Goal: Find specific page/section: Find specific page/section

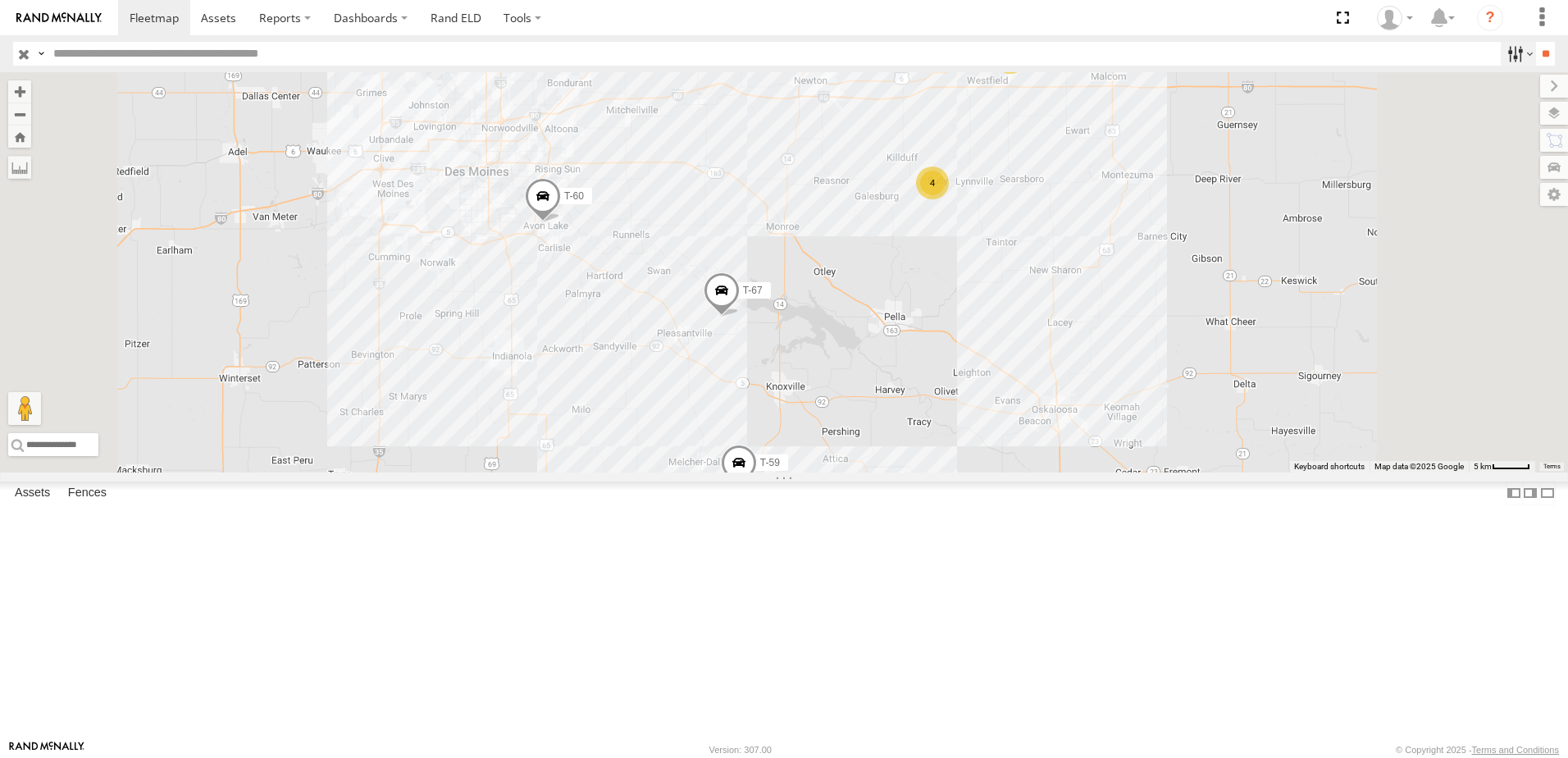
click at [1509, 49] on label at bounding box center [1518, 53] width 35 height 24
click at [0, 0] on span "Tractor" at bounding box center [0, 0] width 0 height 0
drag, startPoint x: 56, startPoint y: 134, endPoint x: 79, endPoint y: 137, distance: 23.2
click at [0, 0] on span "trailer" at bounding box center [0, 0] width 0 height 0
click at [1541, 48] on input "**" at bounding box center [1545, 53] width 18 height 24
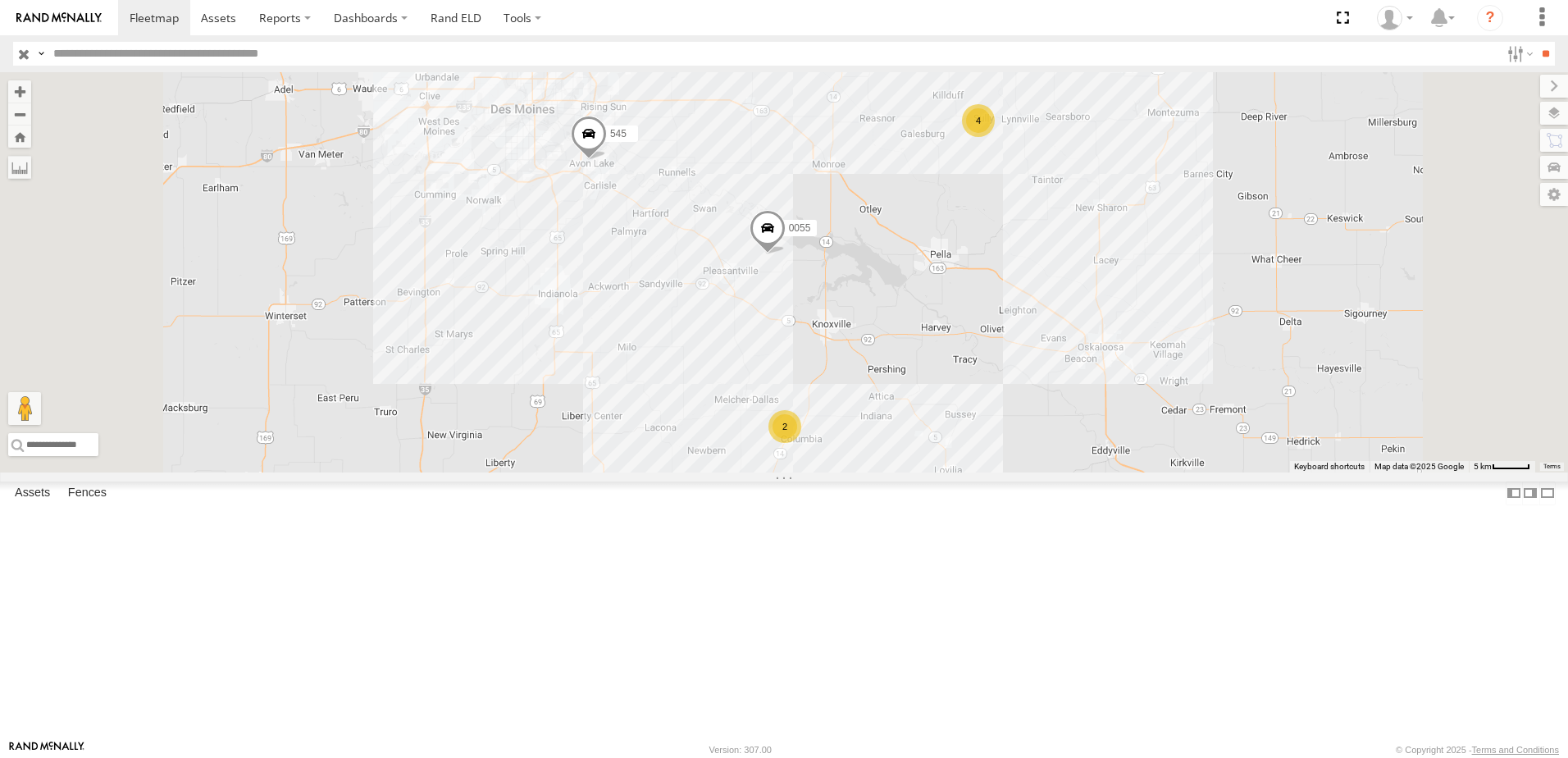
click at [0, 0] on div "545" at bounding box center [0, 0] width 0 height 0
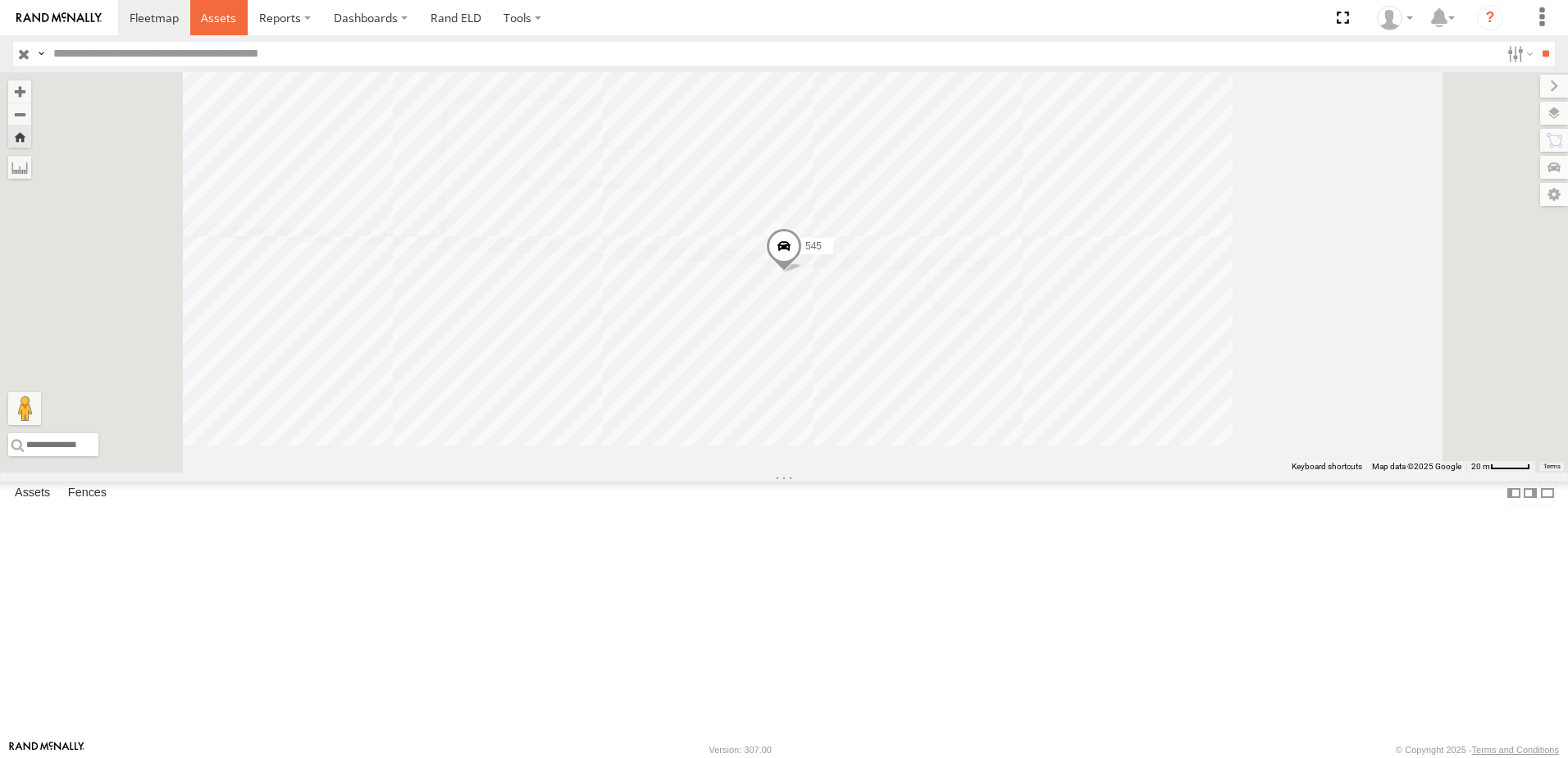
click at [217, 11] on span at bounding box center [218, 18] width 35 height 16
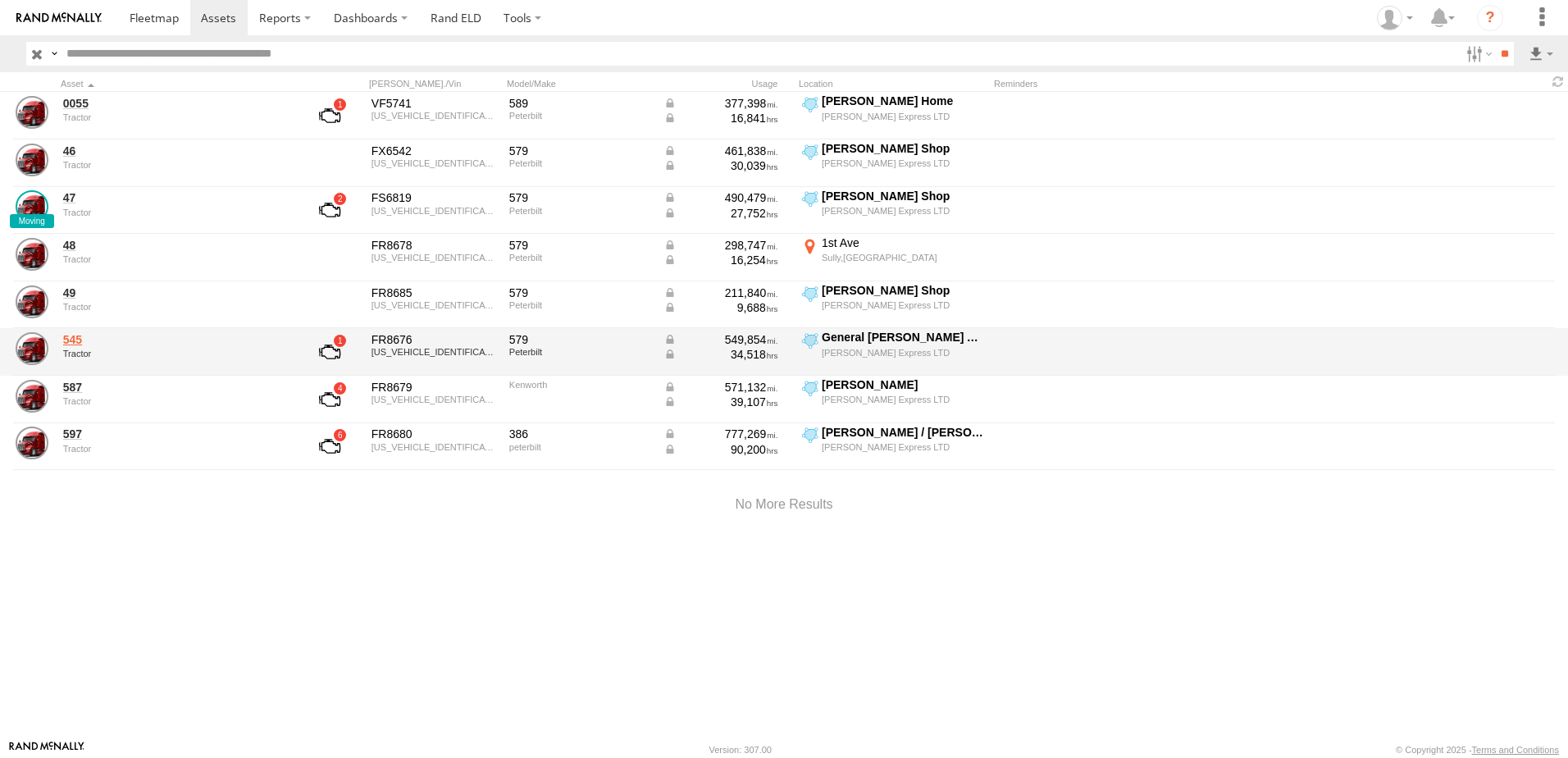
click at [78, 338] on link "545" at bounding box center [175, 339] width 225 height 15
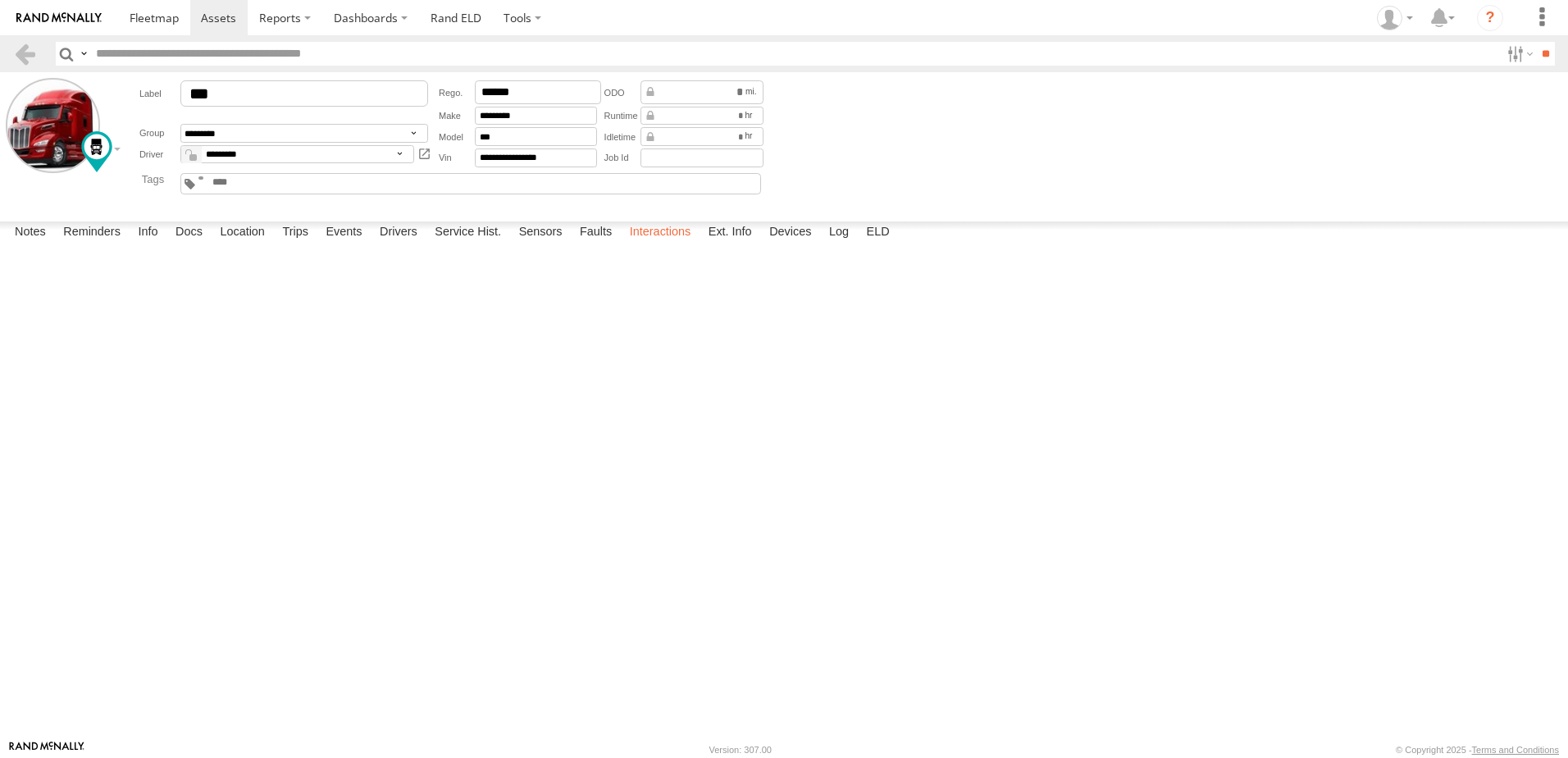
click at [657, 244] on label "Interactions" at bounding box center [660, 232] width 78 height 23
